Goal: Check status: Check status

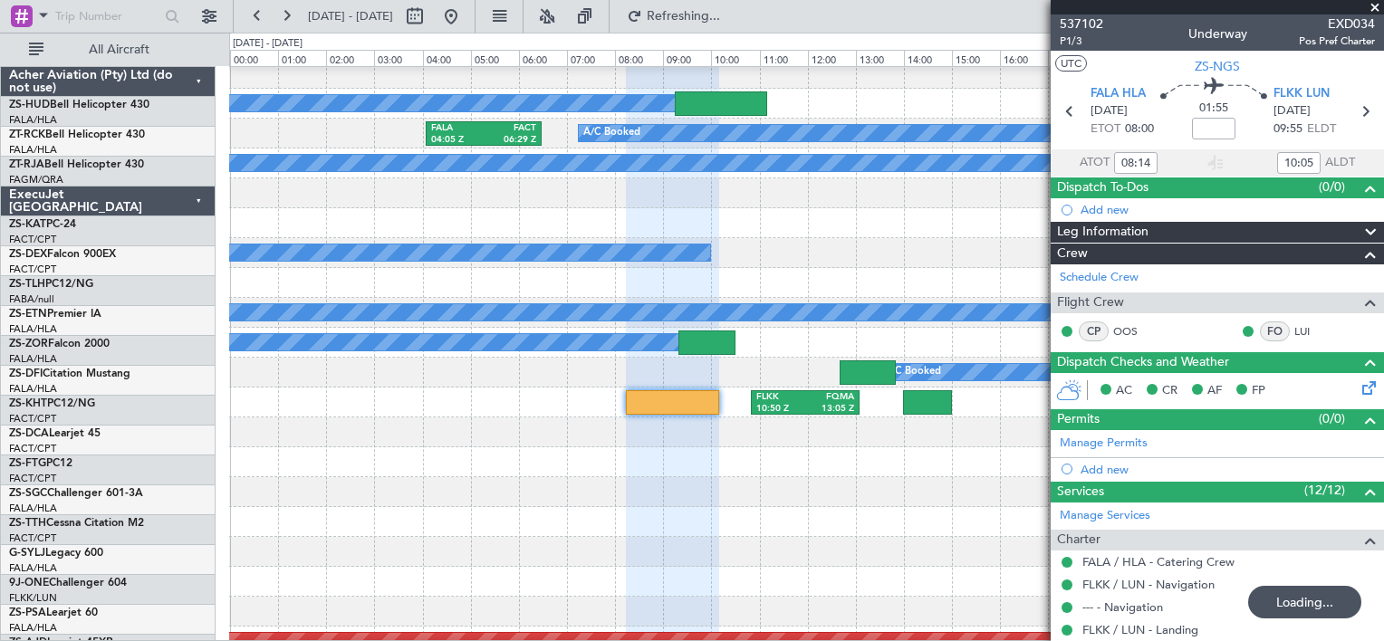
scroll to position [815, 0]
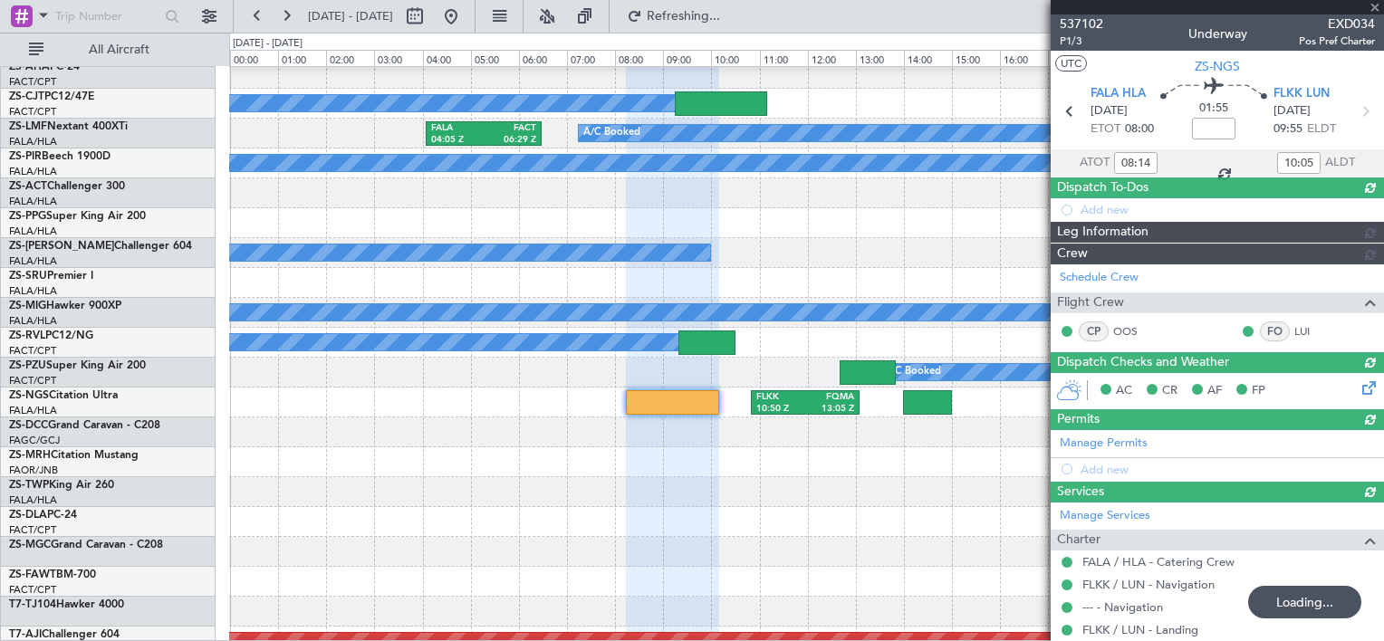
click at [1371, 1] on div at bounding box center [1217, 7] width 333 height 14
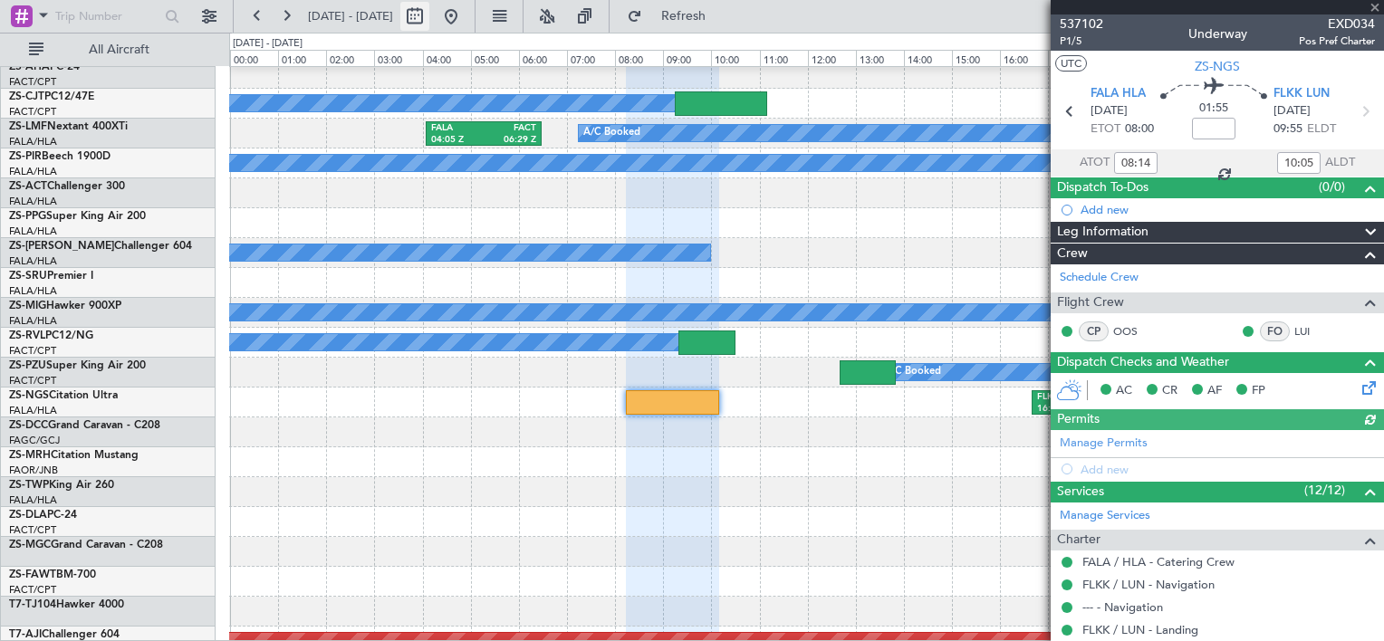
click at [429, 22] on button at bounding box center [414, 16] width 29 height 29
select select "9"
select select "2025"
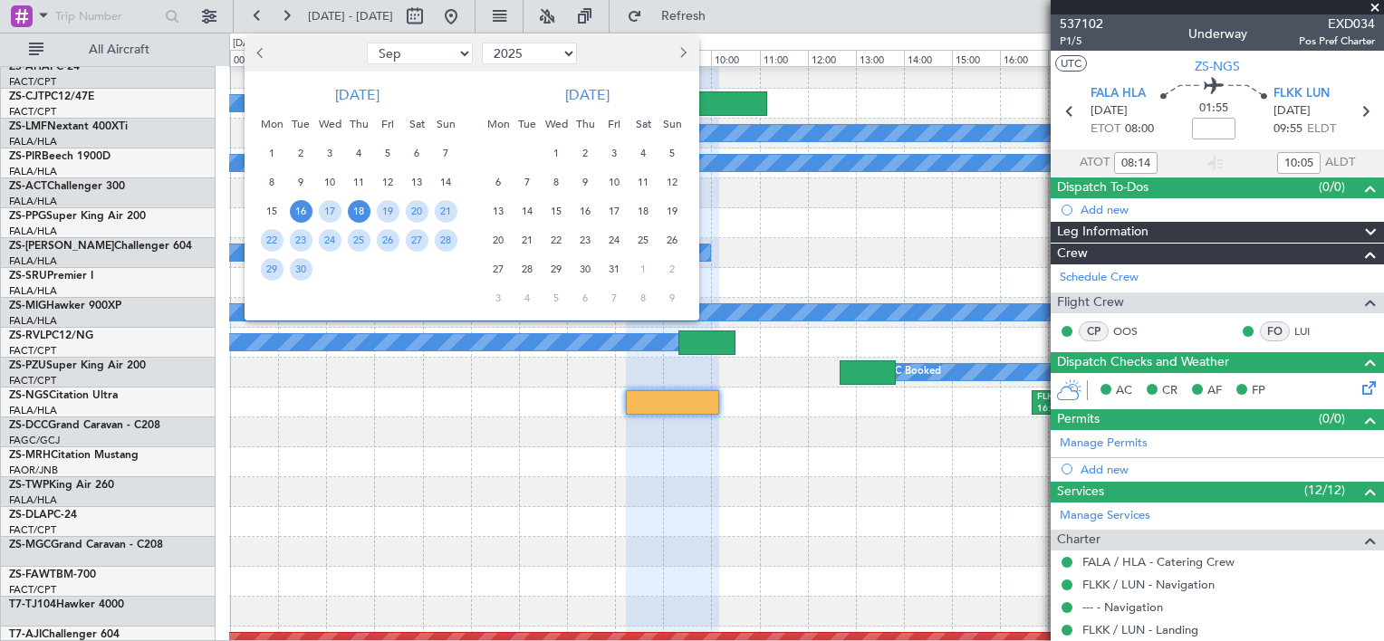
click at [362, 214] on span "18" at bounding box center [359, 211] width 23 height 23
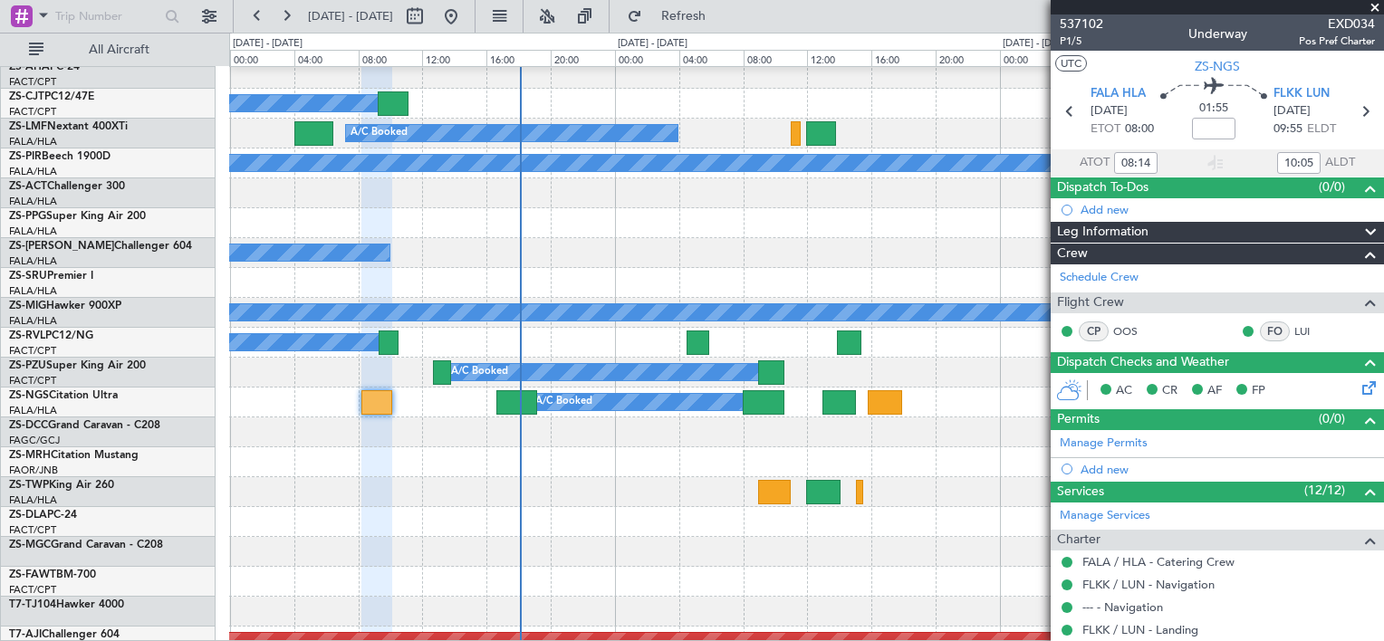
click at [1378, 3] on span at bounding box center [1375, 8] width 18 height 16
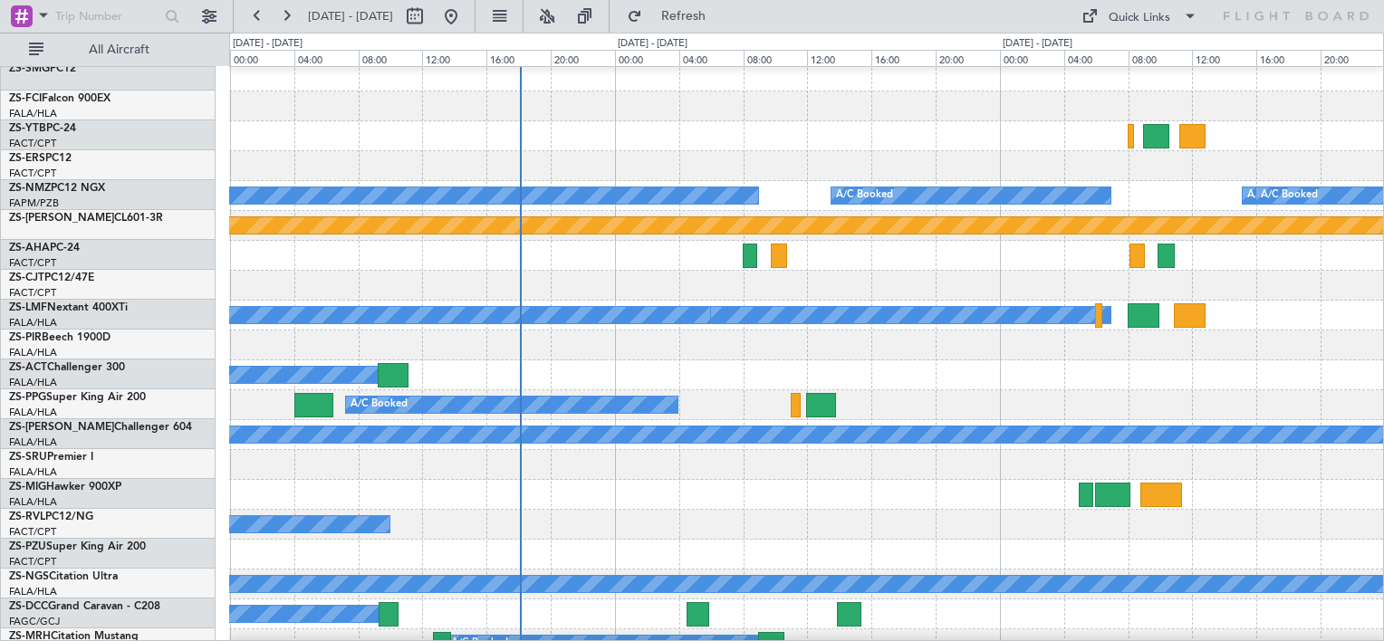
scroll to position [544, 0]
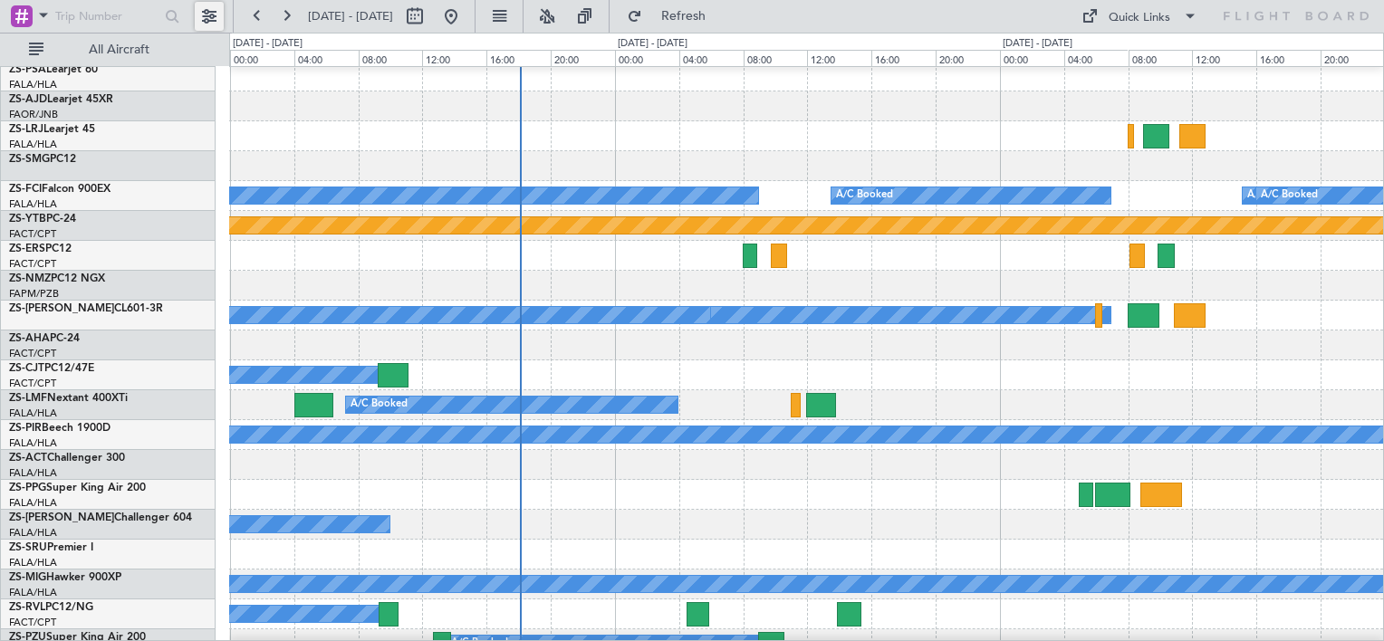
click at [207, 13] on button at bounding box center [209, 16] width 29 height 29
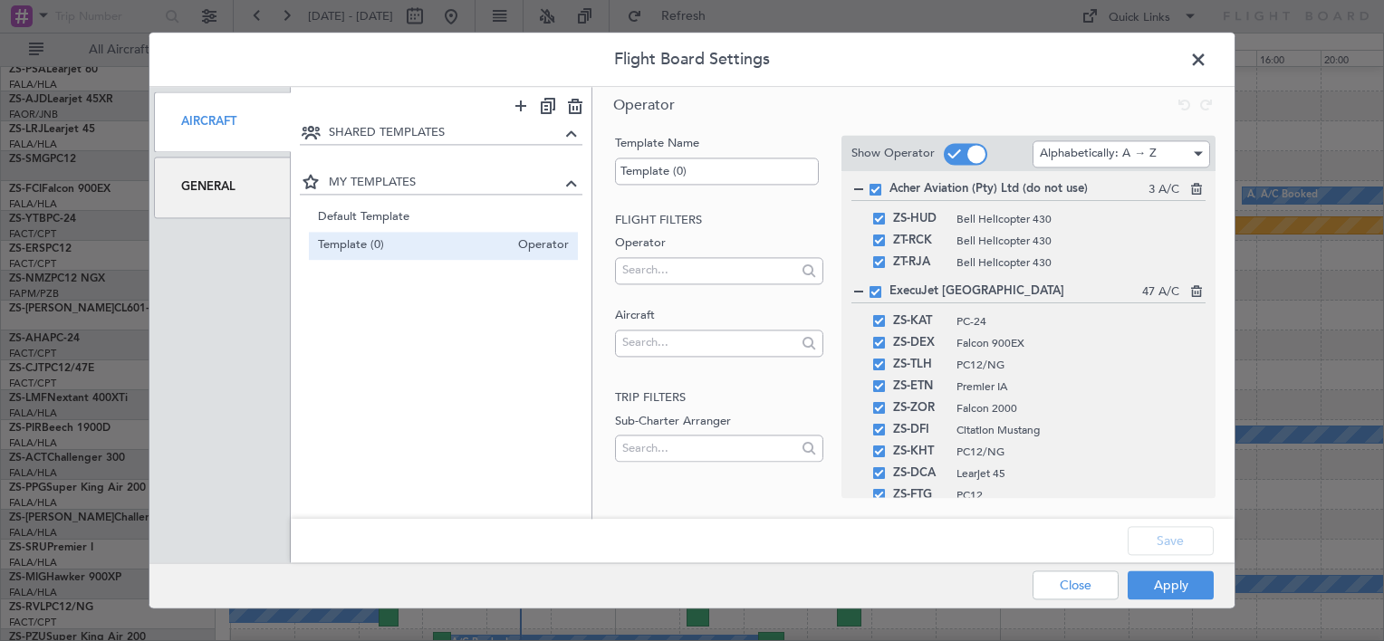
click at [225, 194] on div "General" at bounding box center [222, 188] width 137 height 61
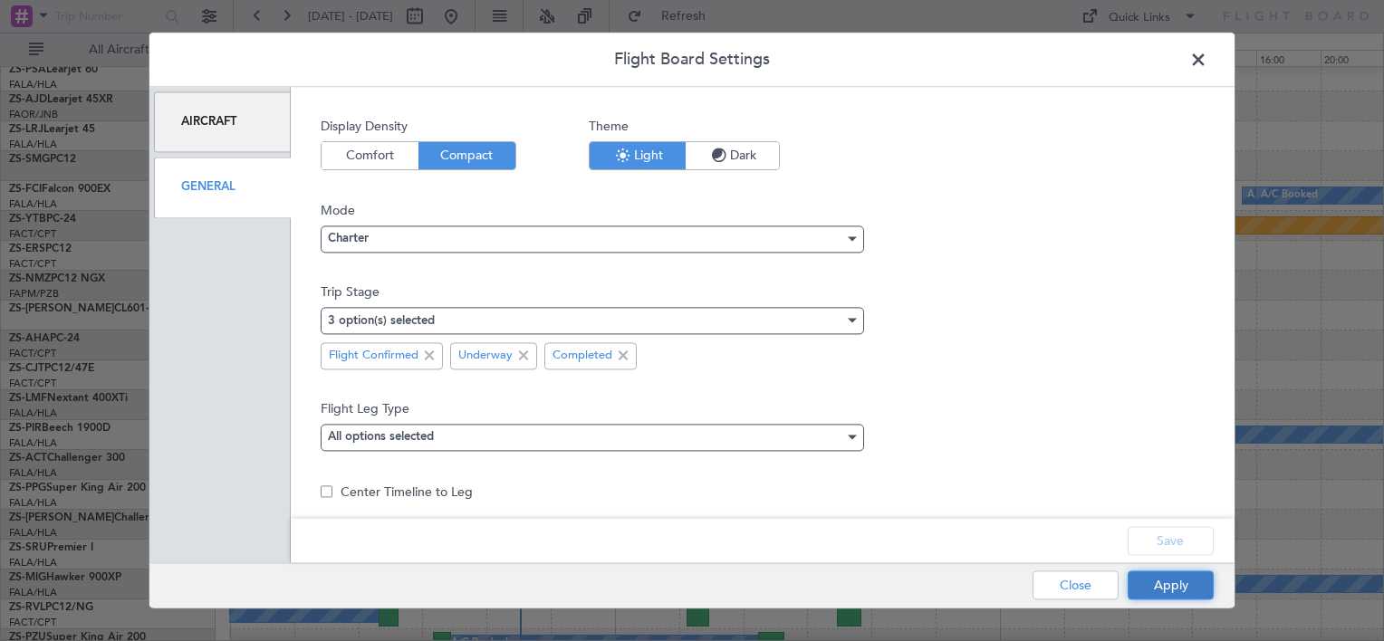
click at [1166, 593] on button "Apply" at bounding box center [1171, 586] width 86 height 29
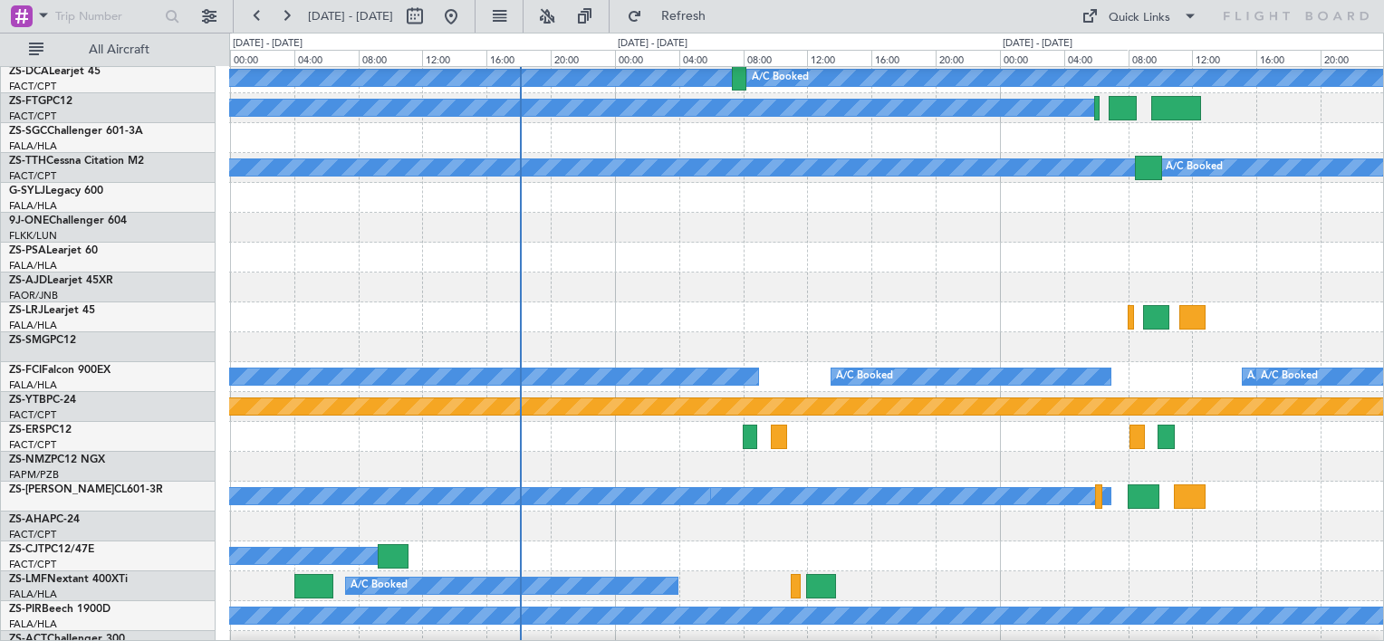
scroll to position [453, 0]
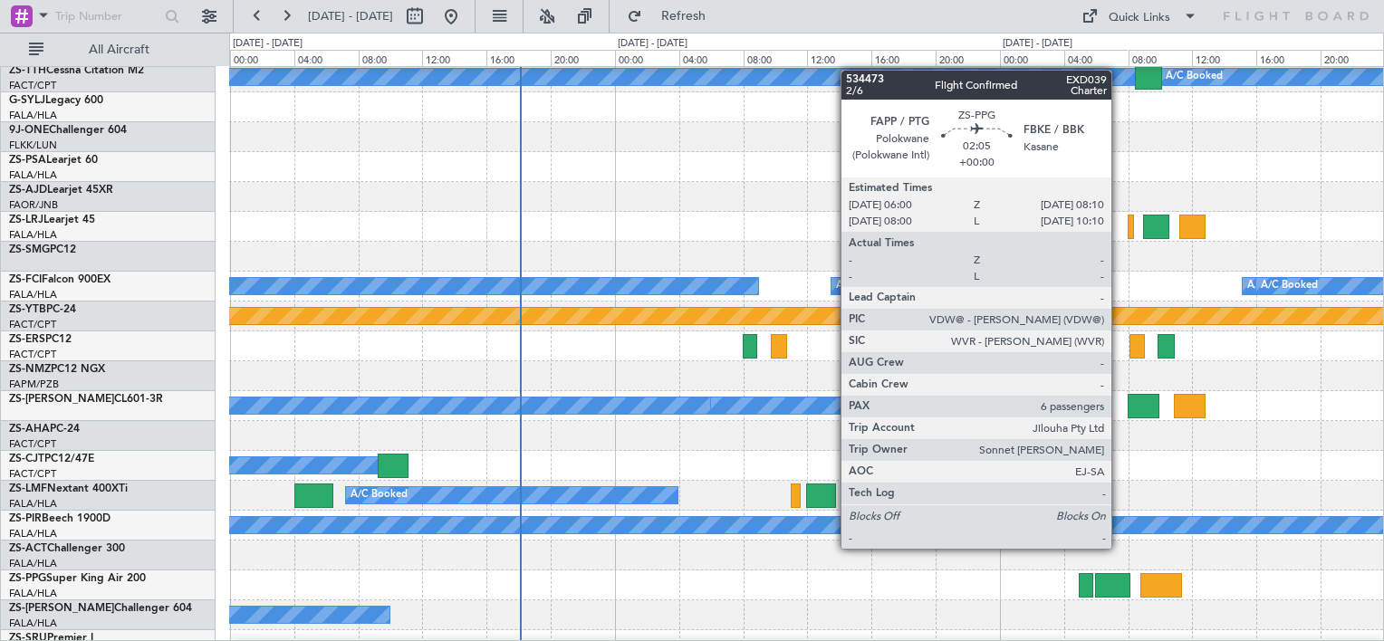
click at [1120, 580] on div at bounding box center [1112, 585] width 35 height 24
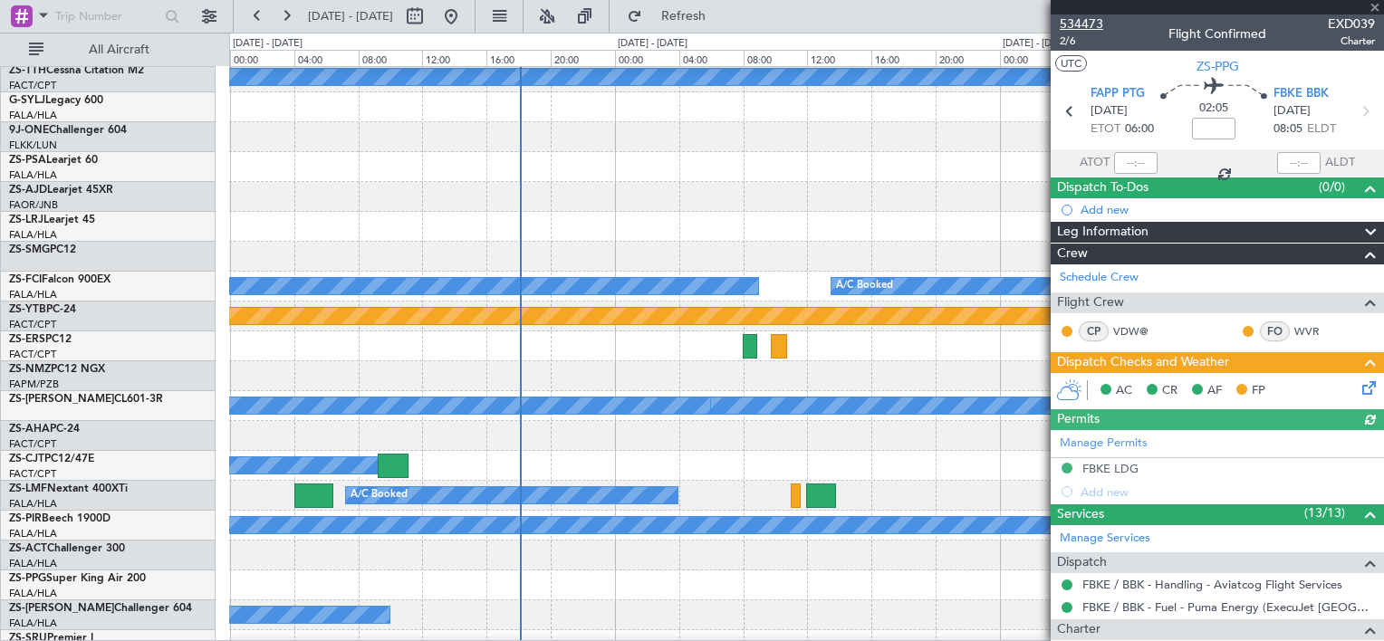
click at [1075, 24] on span "534473" at bounding box center [1081, 23] width 43 height 19
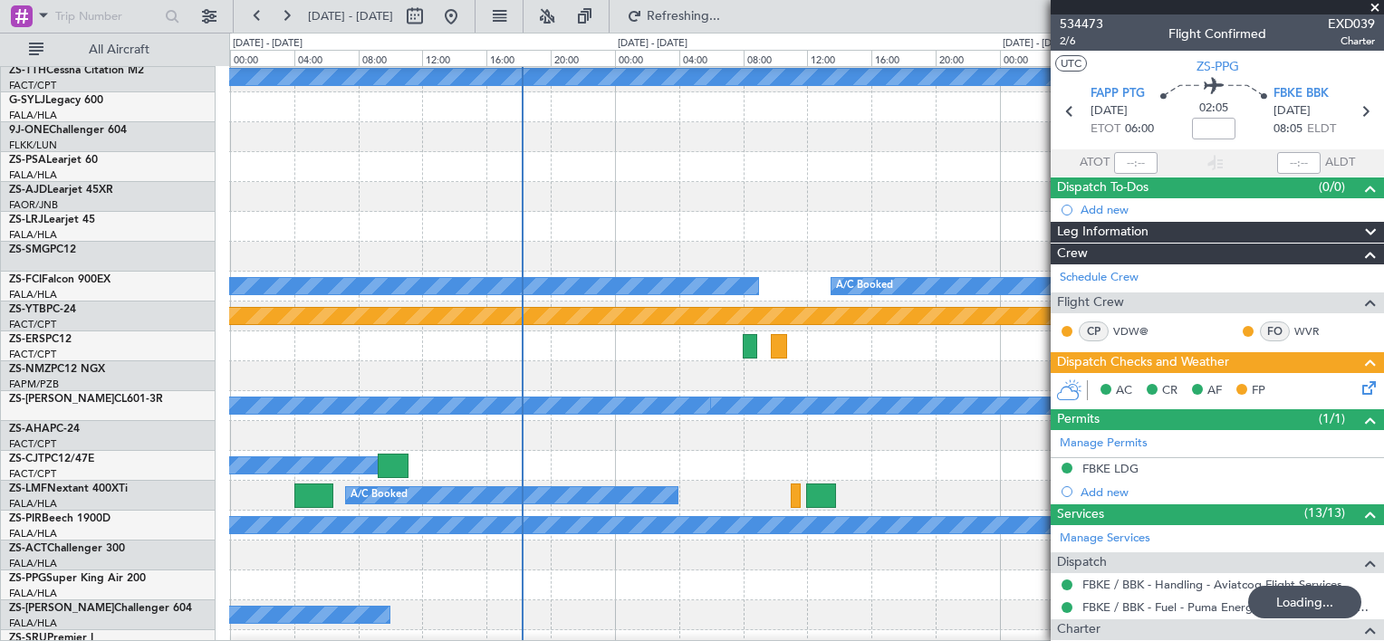
click at [1373, 4] on span at bounding box center [1375, 8] width 18 height 16
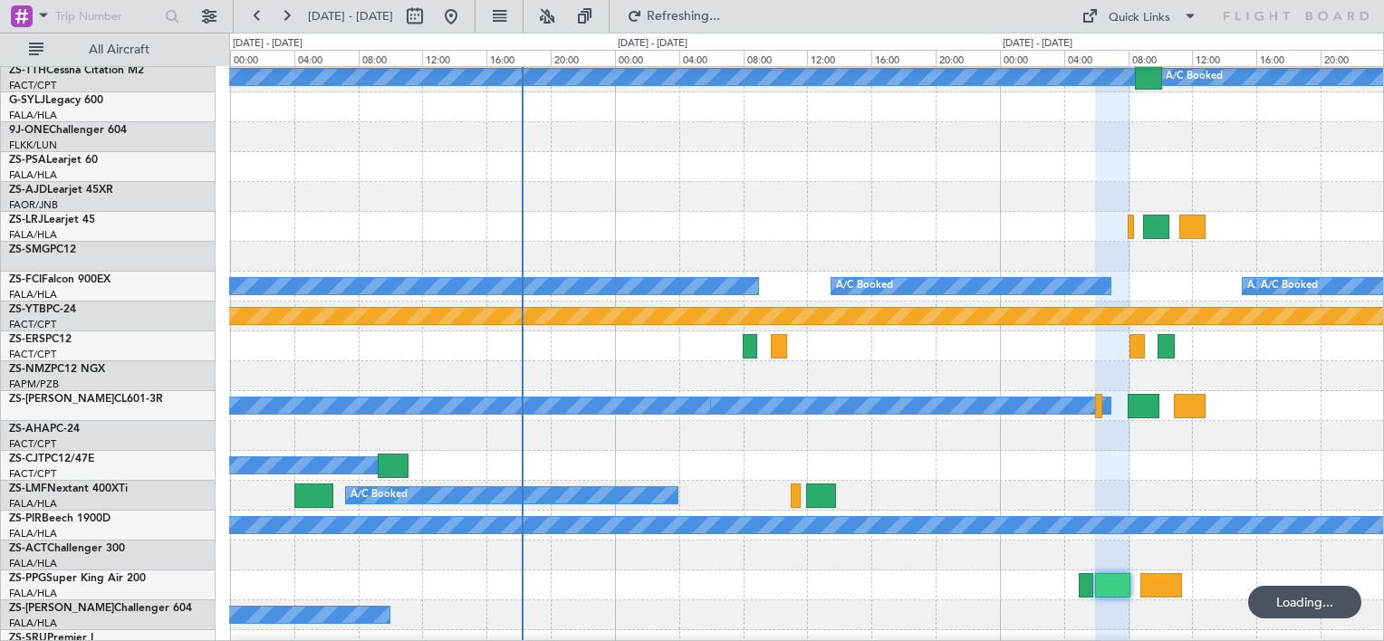
type input "0"
click at [429, 7] on button at bounding box center [414, 16] width 29 height 29
select select "9"
select select "2025"
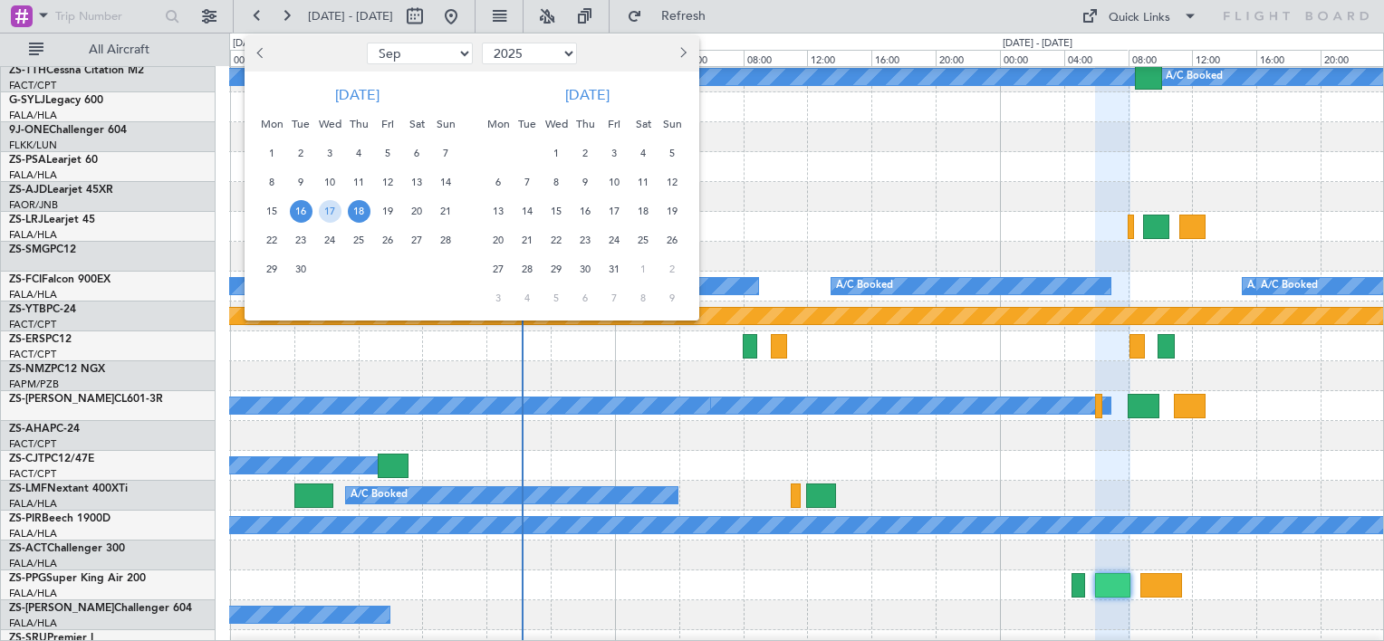
click at [296, 212] on span "16" at bounding box center [301, 211] width 23 height 23
click at [322, 211] on span "17" at bounding box center [330, 211] width 23 height 23
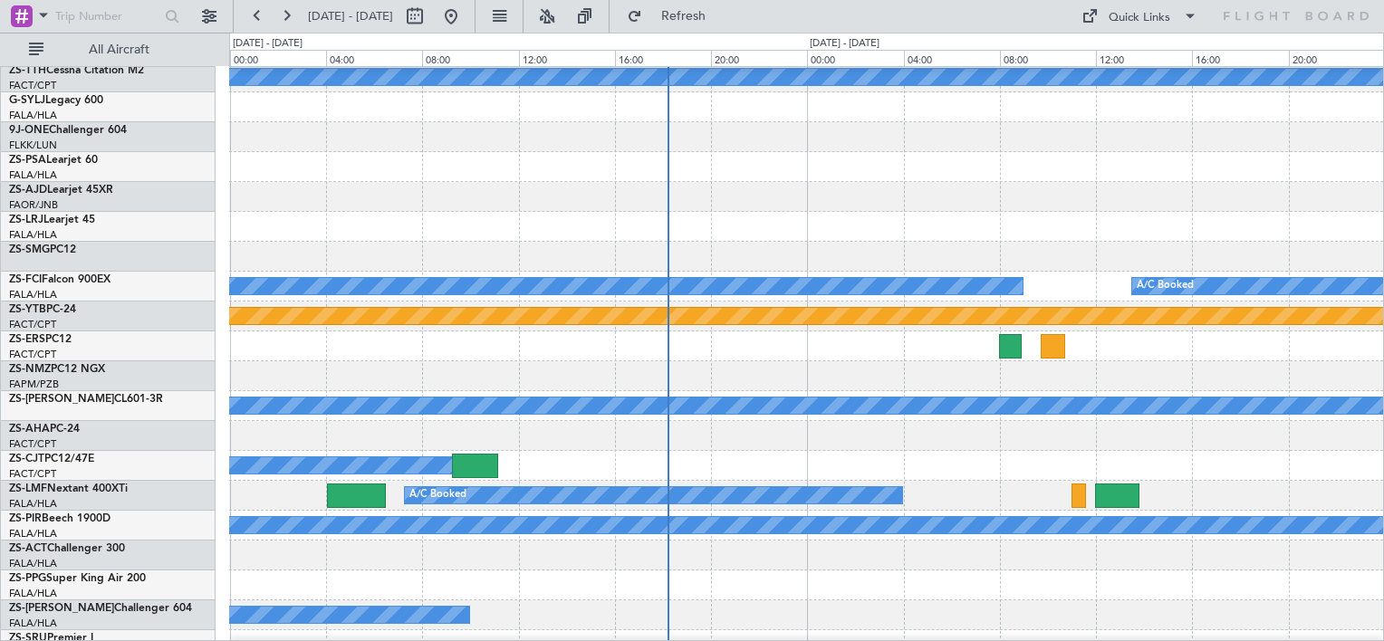
scroll to position [0, 0]
